Goal: Task Accomplishment & Management: Use online tool/utility

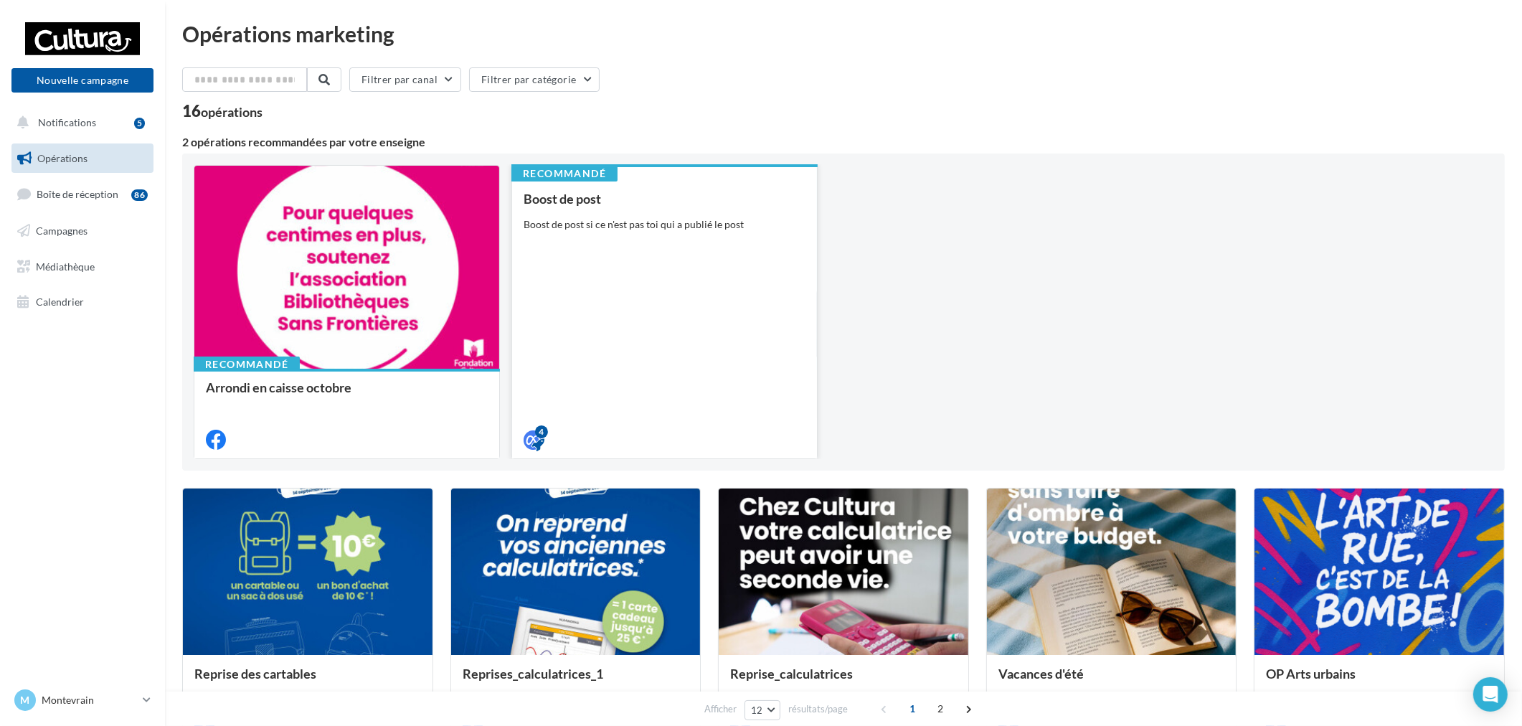
click at [640, 253] on div "Boost de post Boost de post si ce n'est pas toi qui a publié le post" at bounding box center [665, 318] width 282 height 254
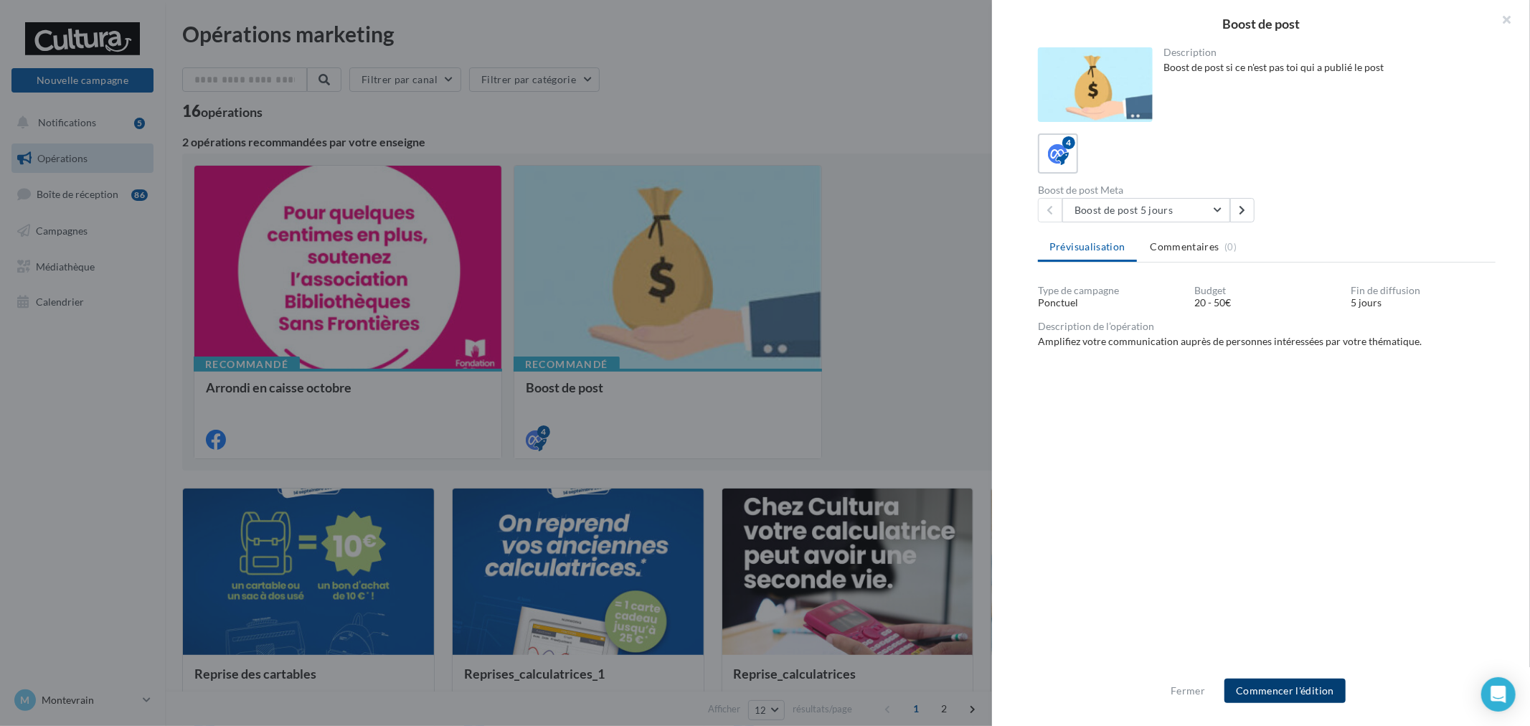
click at [1309, 688] on button "Commencer l'édition" at bounding box center [1284, 690] width 121 height 24
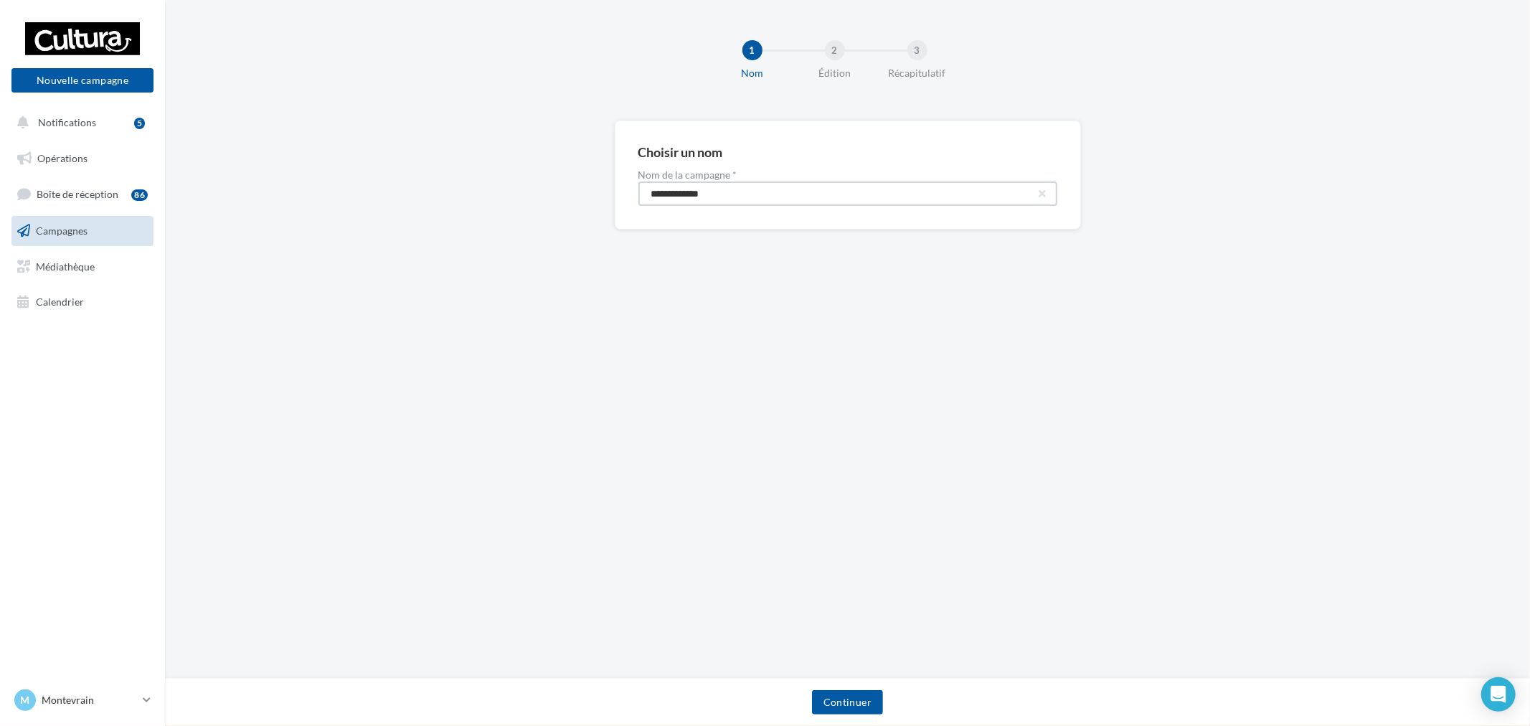
click at [802, 199] on input "**********" at bounding box center [847, 193] width 419 height 24
type input "**********"
click at [863, 688] on div "Continuer" at bounding box center [847, 702] width 1365 height 48
click at [868, 692] on button "Continuer" at bounding box center [847, 702] width 71 height 24
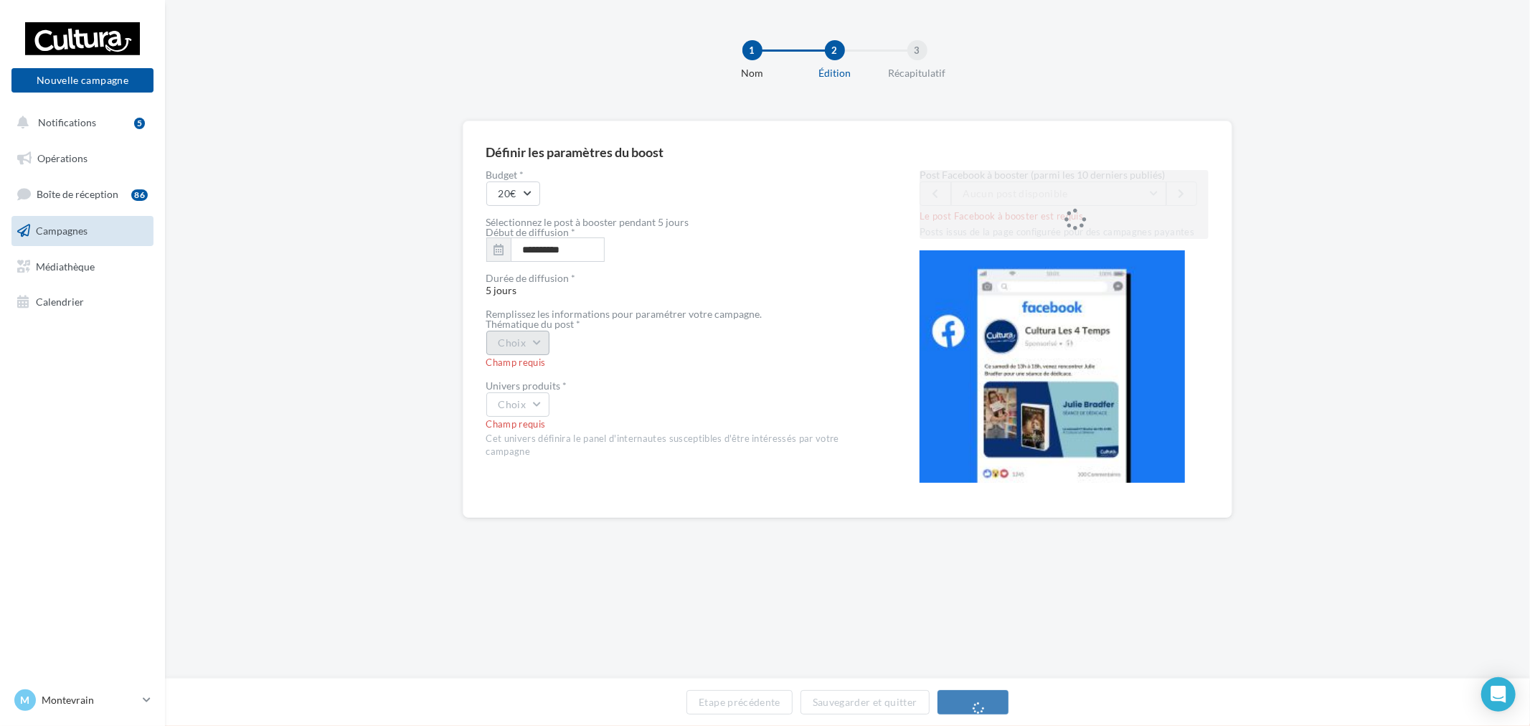
click at [522, 331] on button "Choix" at bounding box center [518, 343] width 64 height 24
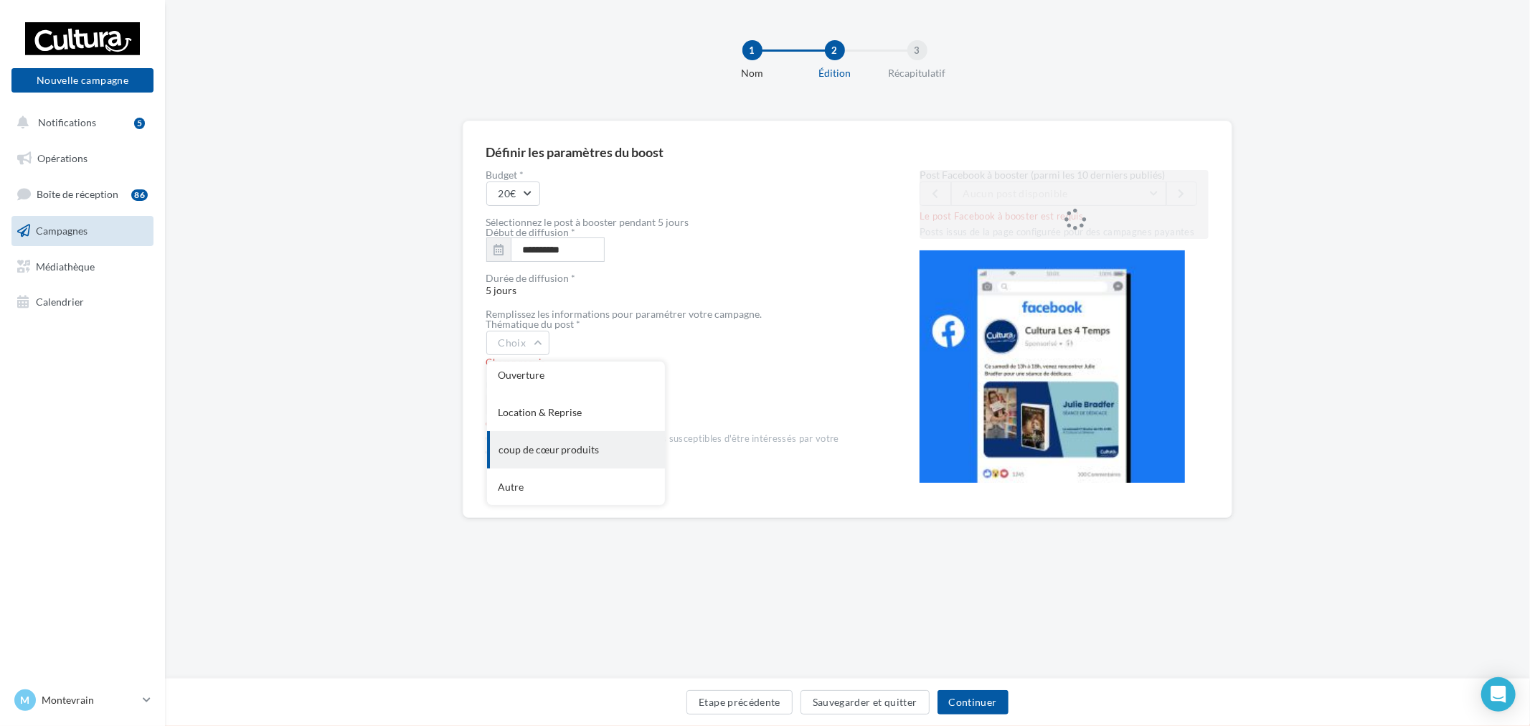
click at [579, 446] on div "coup de cœur produits" at bounding box center [576, 449] width 178 height 37
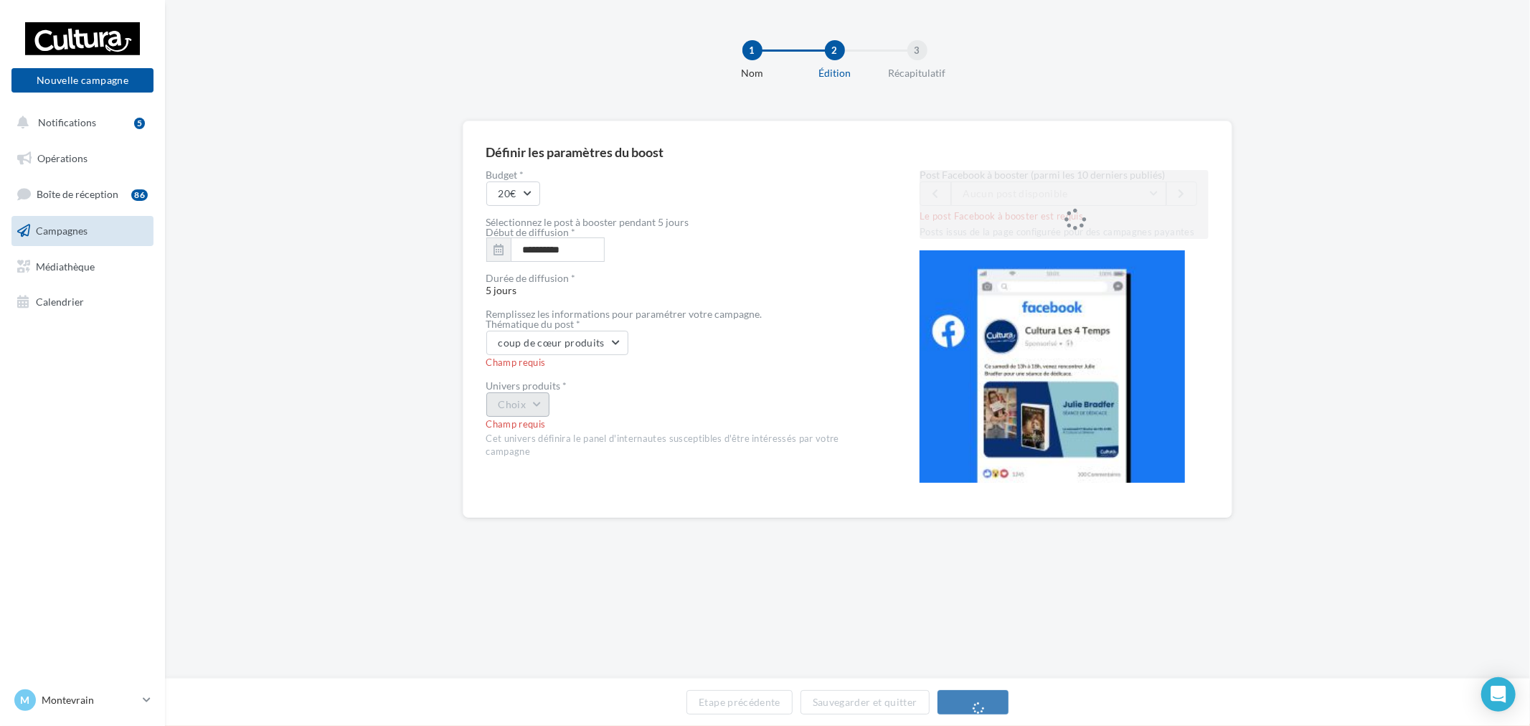
click at [549, 411] on button "Choix" at bounding box center [518, 404] width 64 height 24
click at [574, 438] on div "Livre" at bounding box center [576, 427] width 178 height 37
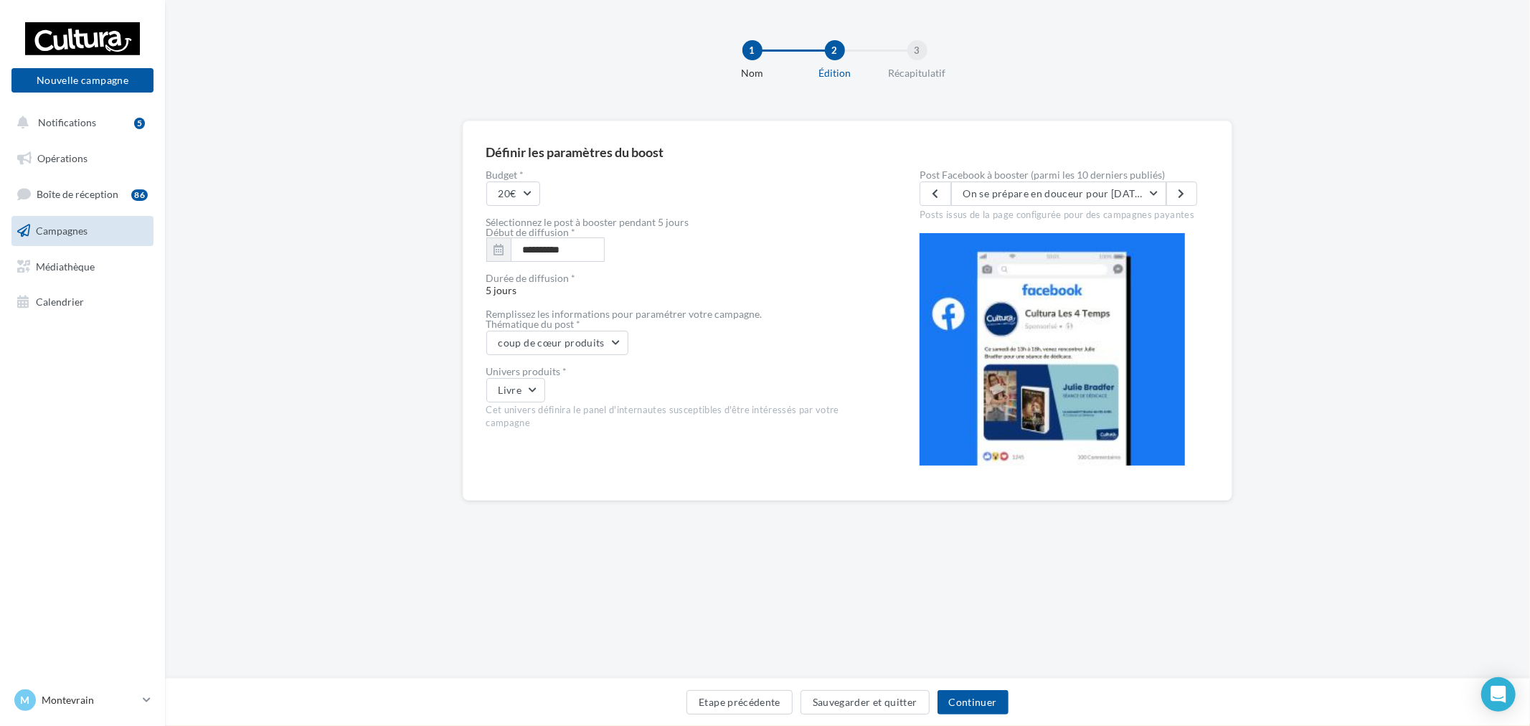
click at [1109, 212] on div "Posts issus de la page configurée pour des campagnes payantes" at bounding box center [1063, 214] width 289 height 16
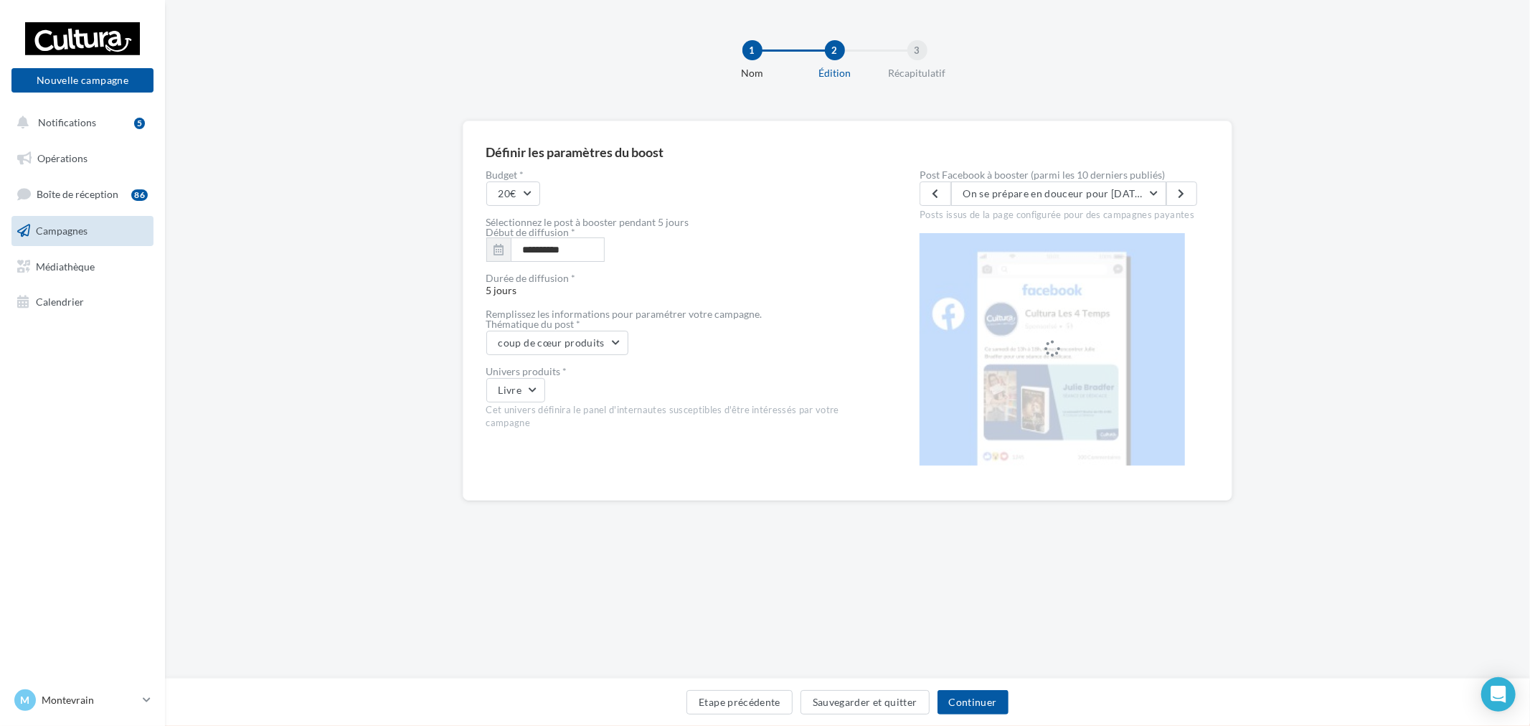
click at [1109, 212] on div "Posts issus de la page configurée pour des campagnes payantes" at bounding box center [1063, 214] width 289 height 16
click at [1127, 198] on span "On se prépare en douceur pour [DATE] avec des lectures frissonnantes et des col…" at bounding box center [1187, 193] width 448 height 12
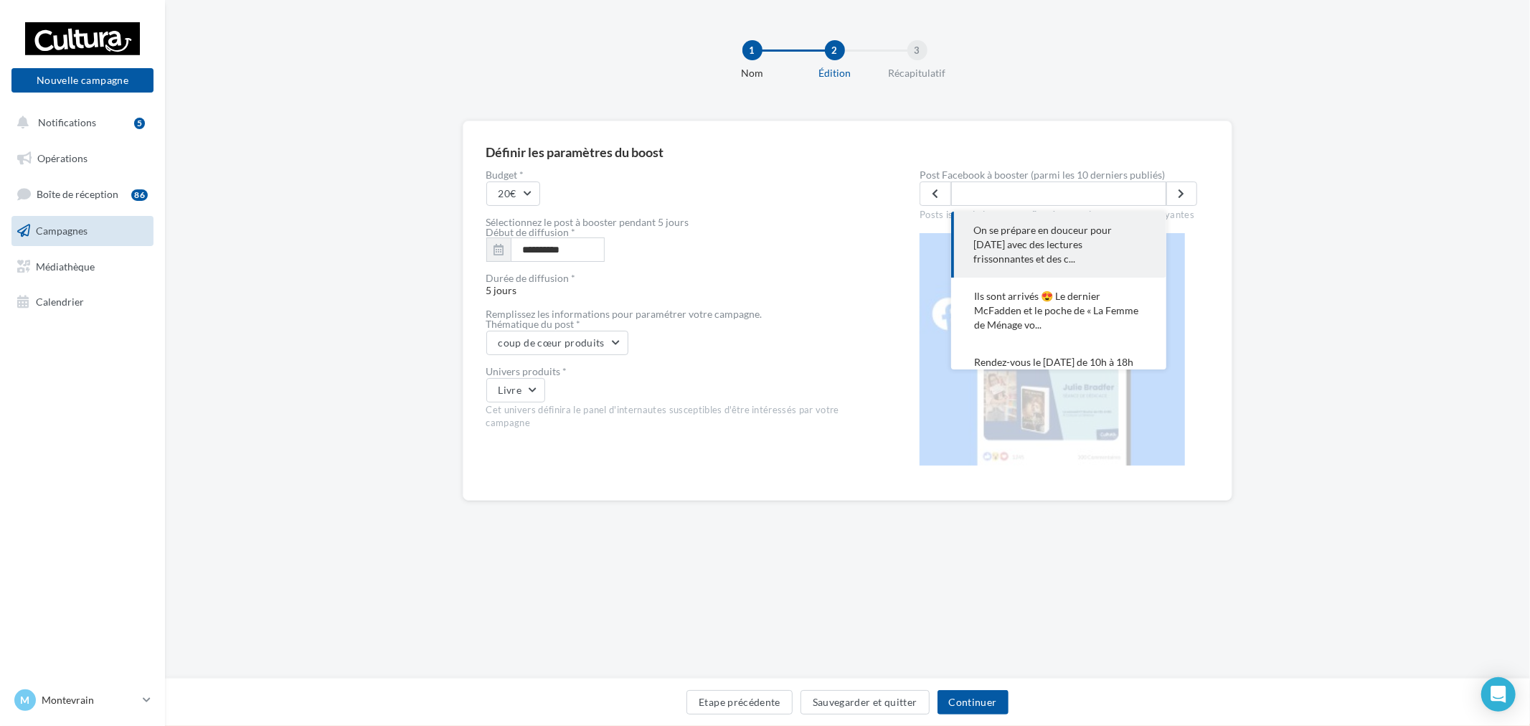
click at [1127, 198] on input "text" at bounding box center [1058, 193] width 215 height 24
click at [1330, 374] on div "**********" at bounding box center [847, 333] width 1365 height 426
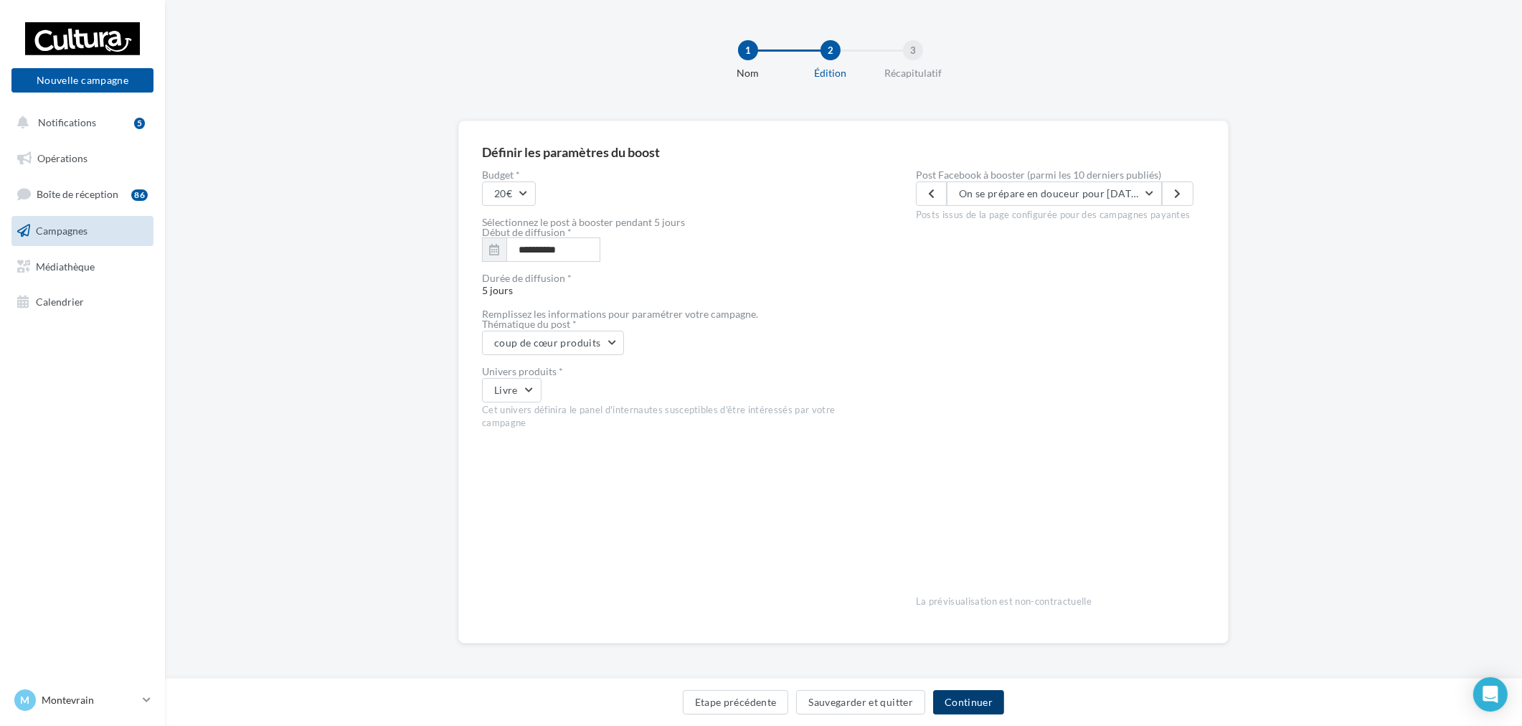
click at [972, 708] on button "Continuer" at bounding box center [968, 702] width 71 height 24
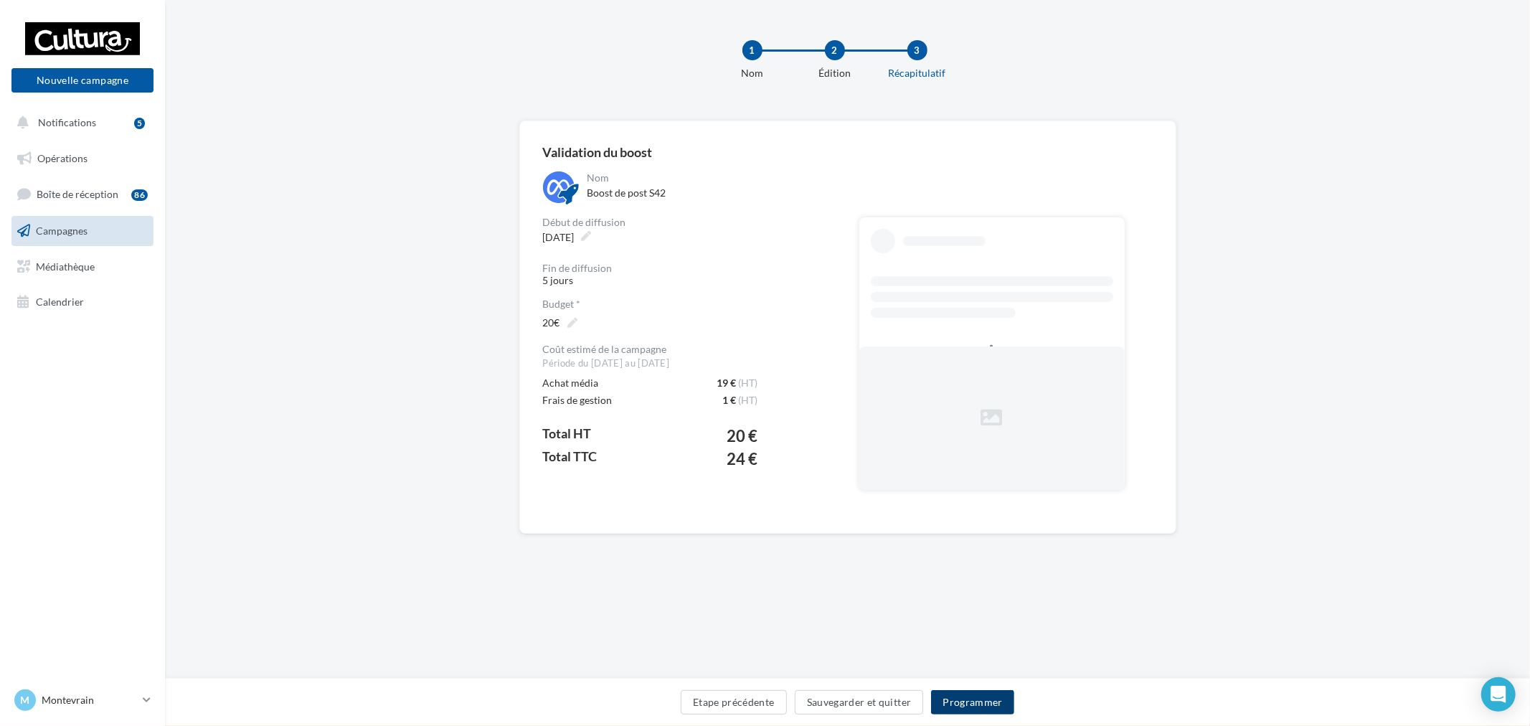
click at [986, 701] on button "Programmer" at bounding box center [972, 702] width 83 height 24
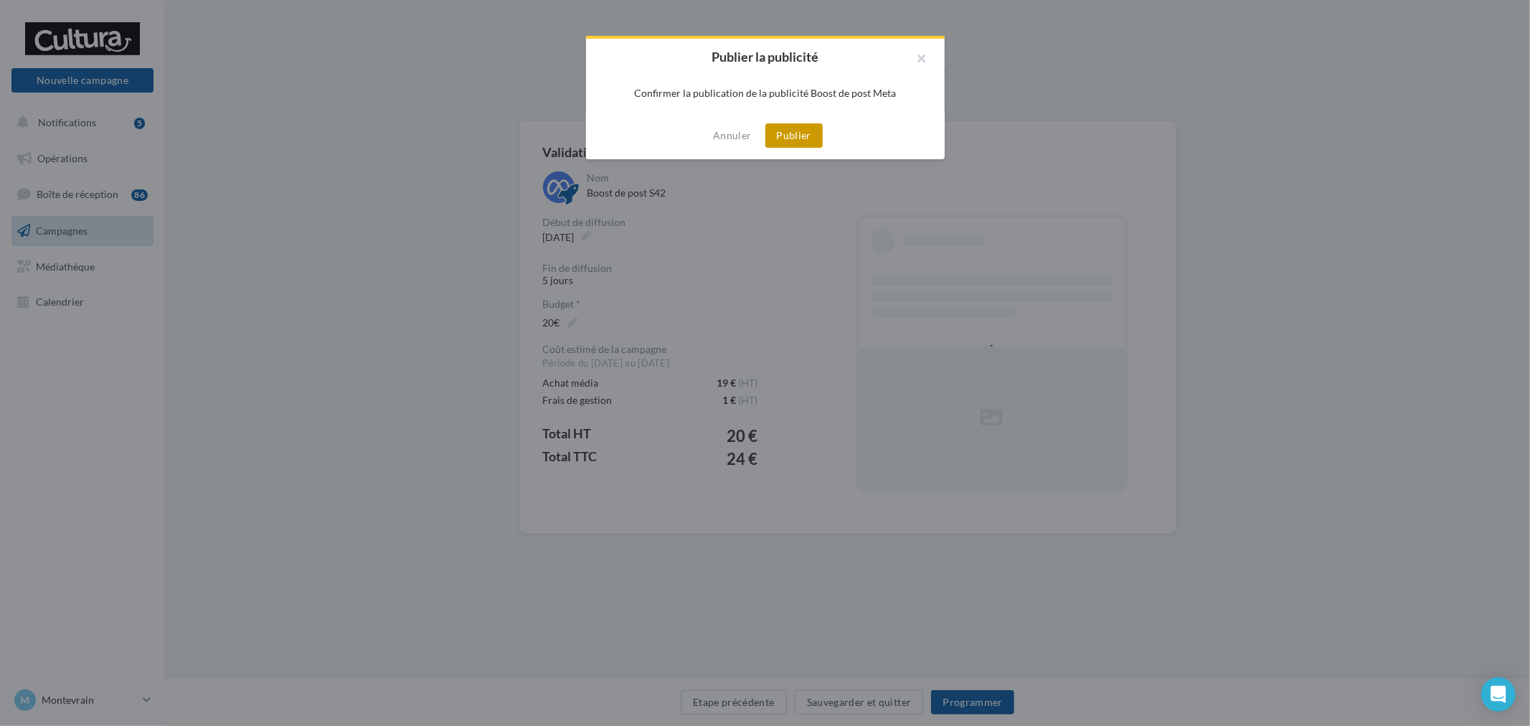
click at [800, 144] on button "Publier" at bounding box center [793, 135] width 57 height 24
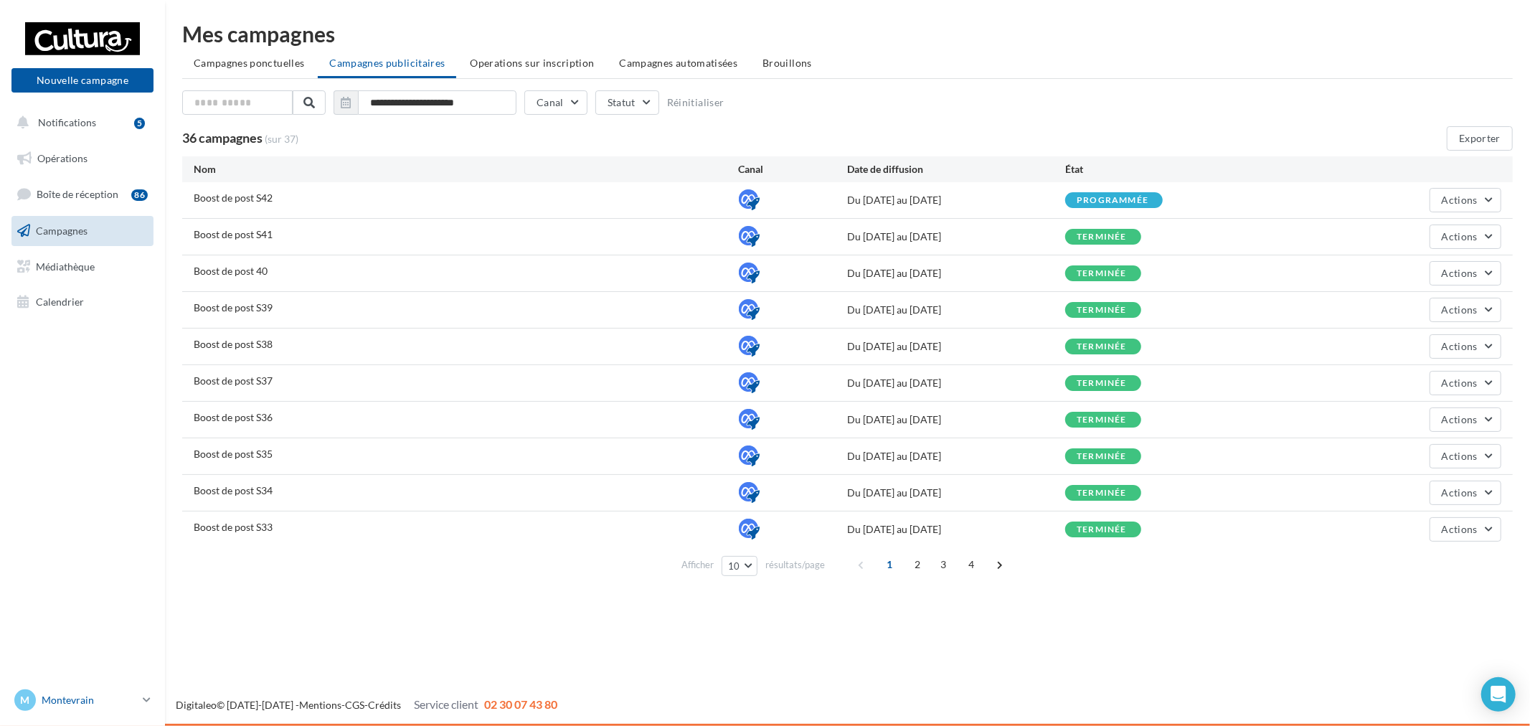
click at [118, 699] on p "Montevrain" at bounding box center [89, 700] width 95 height 14
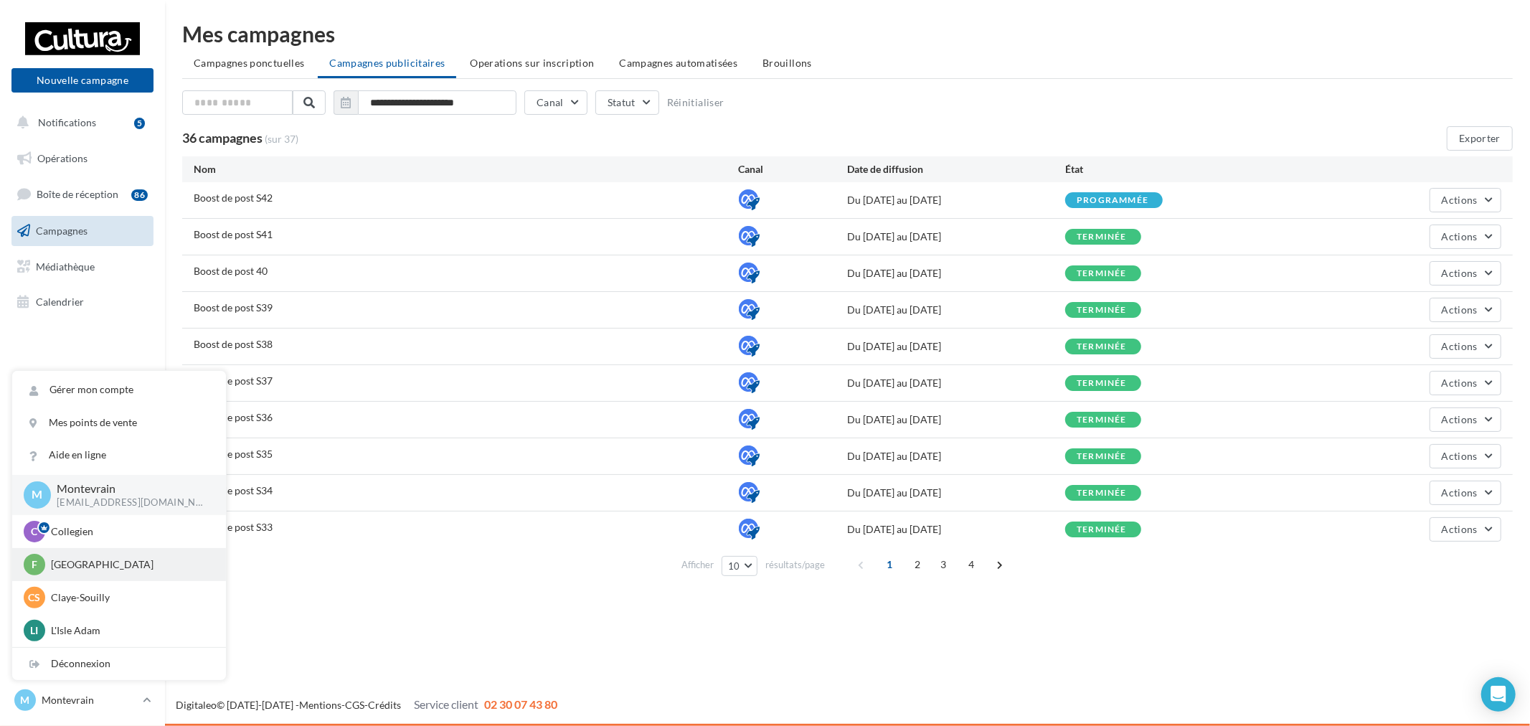
click at [117, 571] on div "F Franconville r.duriaux1@cultura.fr" at bounding box center [119, 565] width 191 height 22
